Goal: Find specific page/section: Find specific page/section

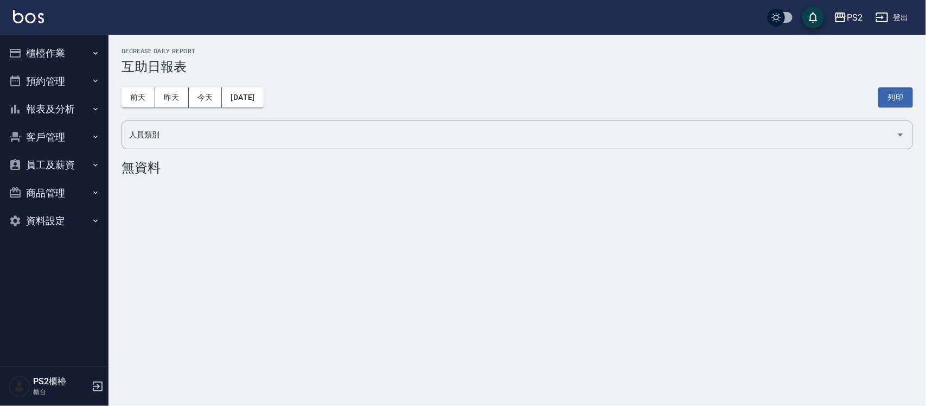
click at [77, 50] on button "櫃檯作業" at bounding box center [54, 53] width 100 height 28
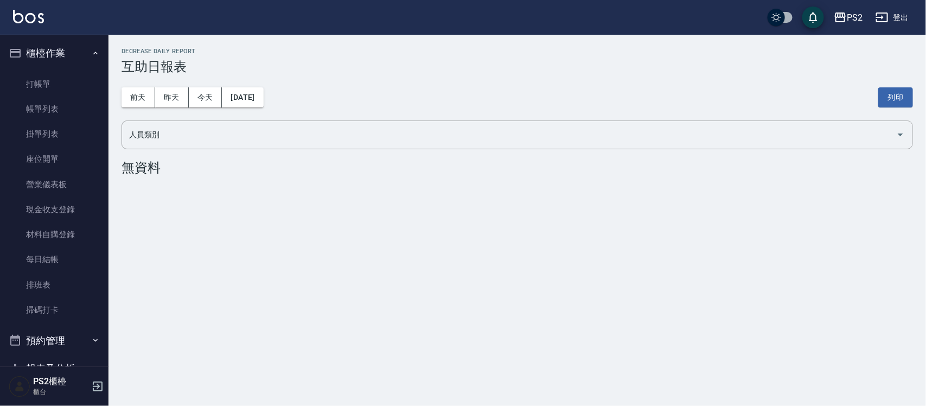
click at [77, 50] on button "櫃檯作業" at bounding box center [54, 53] width 100 height 28
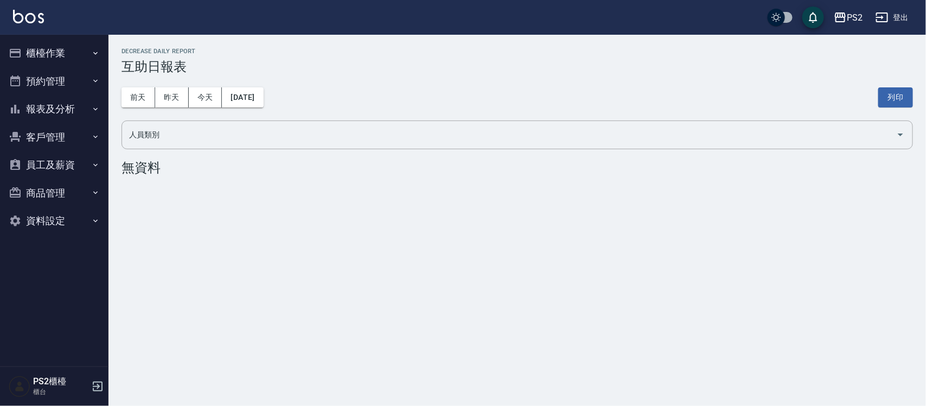
click at [72, 52] on button "櫃檯作業" at bounding box center [54, 53] width 100 height 28
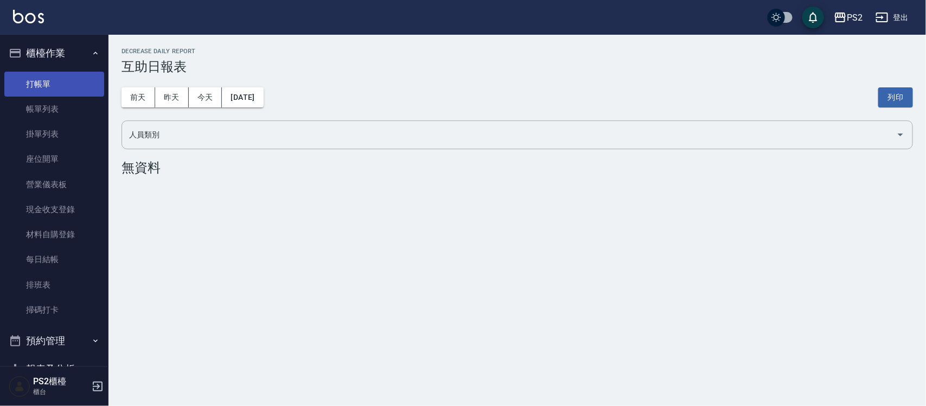
click at [72, 80] on link "打帳單" at bounding box center [54, 84] width 100 height 25
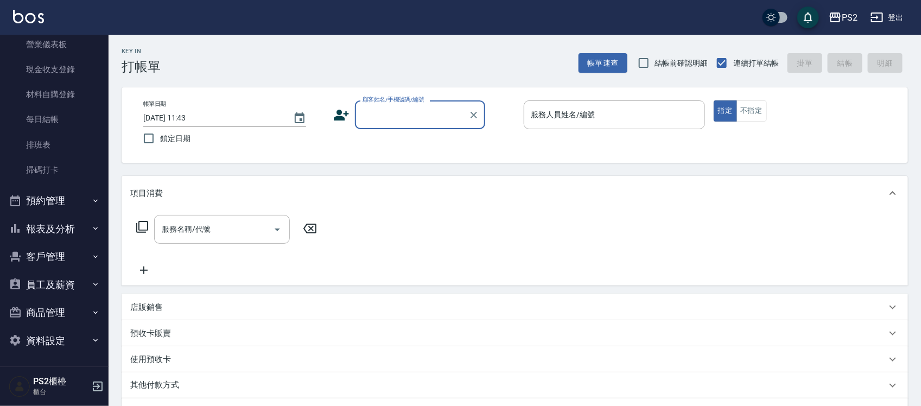
scroll to position [141, 0]
click at [80, 229] on button "報表及分析" at bounding box center [54, 228] width 100 height 28
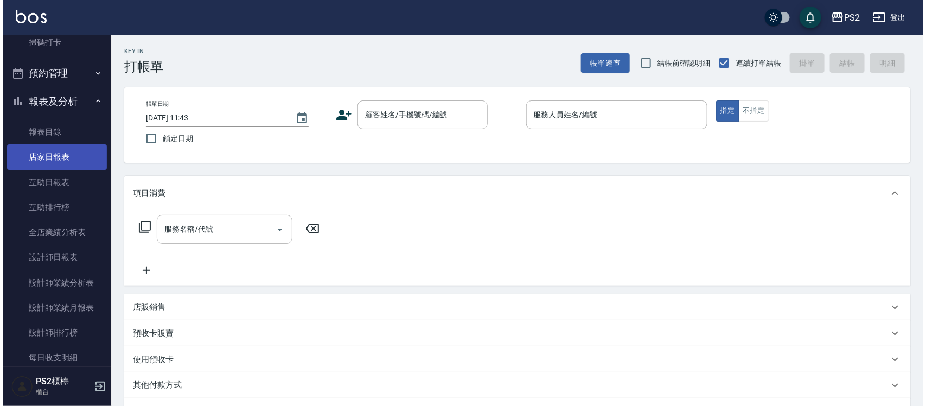
scroll to position [277, 0]
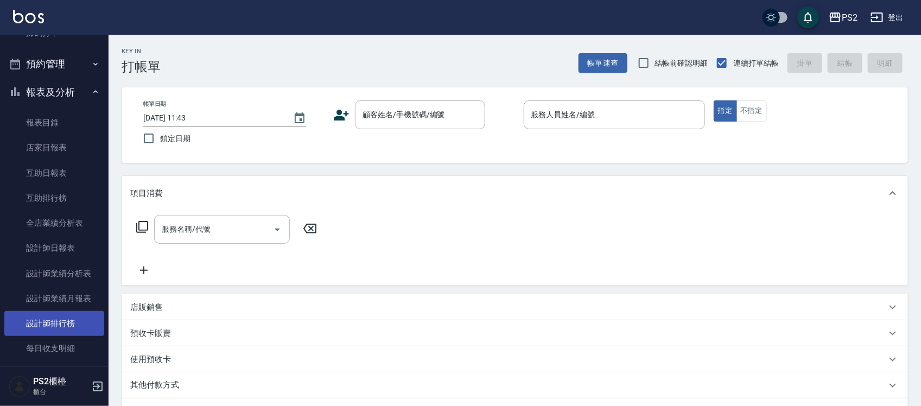
click at [82, 233] on link "設計師排行榜" at bounding box center [54, 323] width 100 height 25
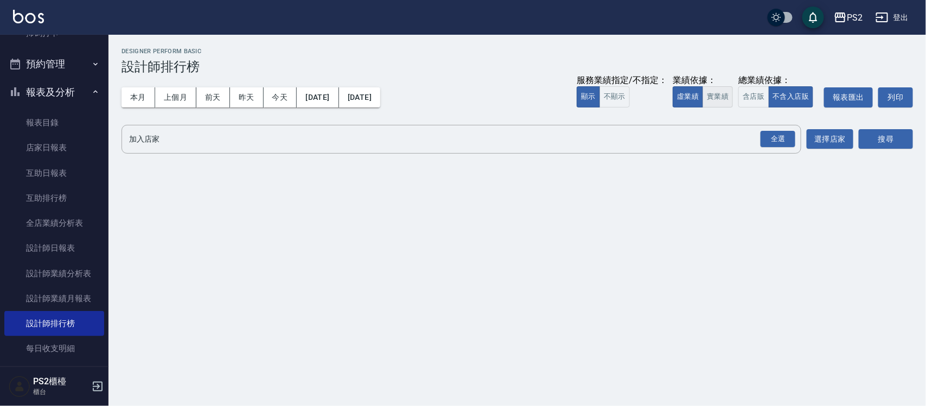
click at [458, 102] on button "實業績" at bounding box center [718, 96] width 30 height 21
click at [458, 137] on div "全選" at bounding box center [778, 139] width 35 height 17
click at [458, 139] on button "搜尋" at bounding box center [886, 140] width 54 height 20
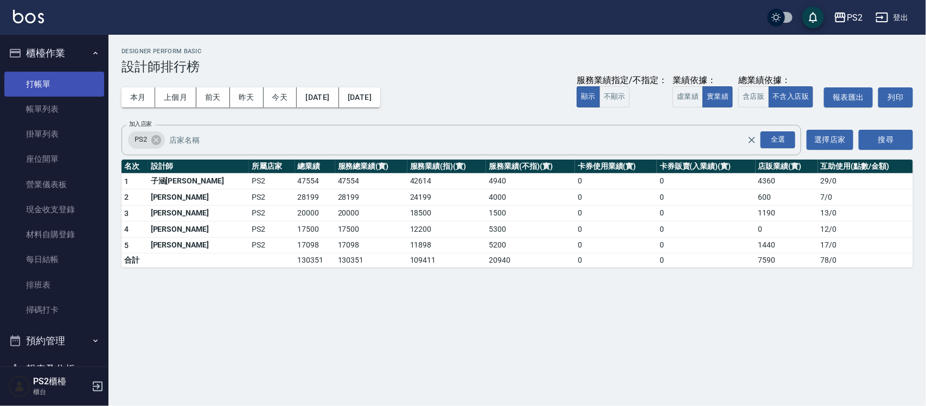
click at [56, 82] on link "打帳單" at bounding box center [54, 84] width 100 height 25
